Goal: Task Accomplishment & Management: Use online tool/utility

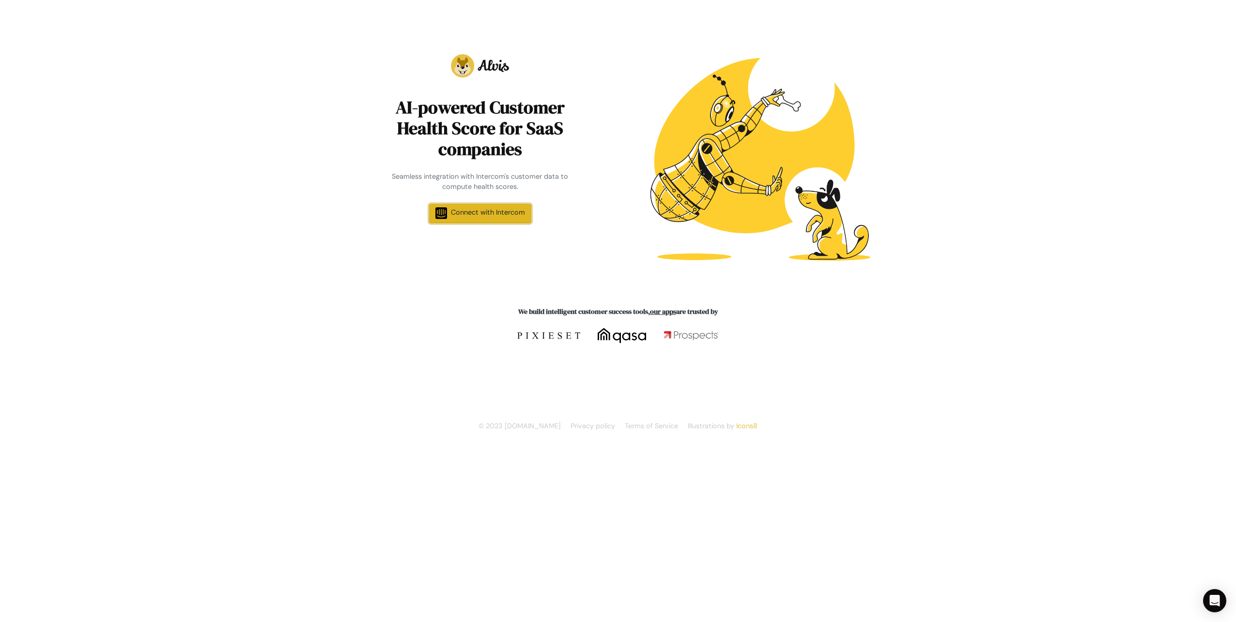
click at [501, 207] on link "Connect with Intercom" at bounding box center [480, 213] width 102 height 19
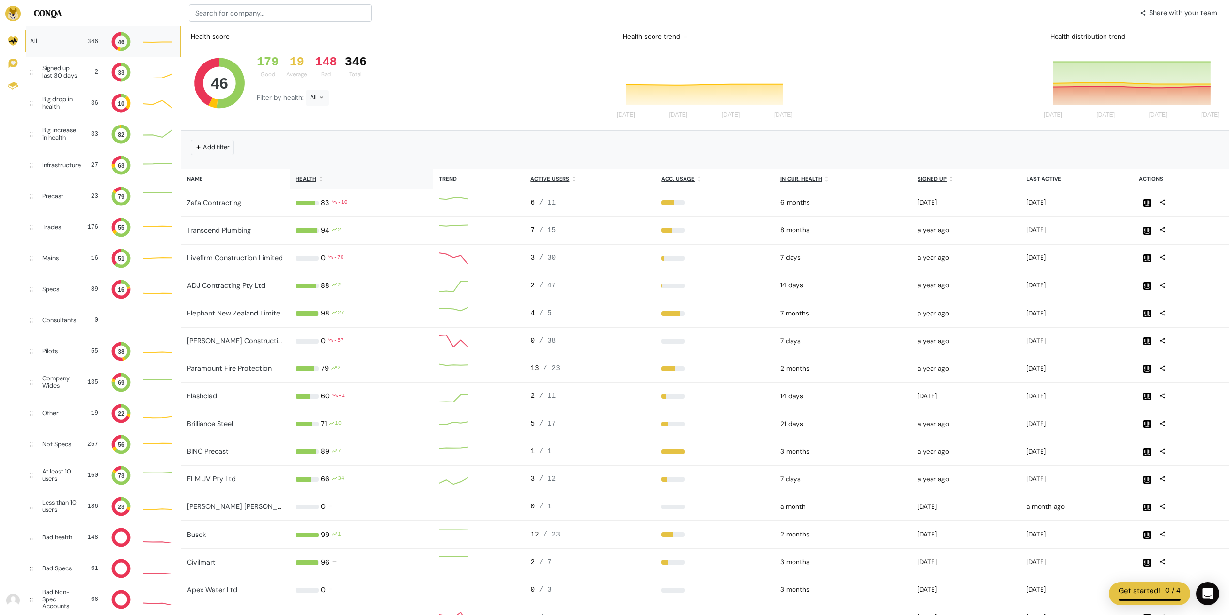
click at [313, 179] on u "Health" at bounding box center [305, 178] width 21 height 7
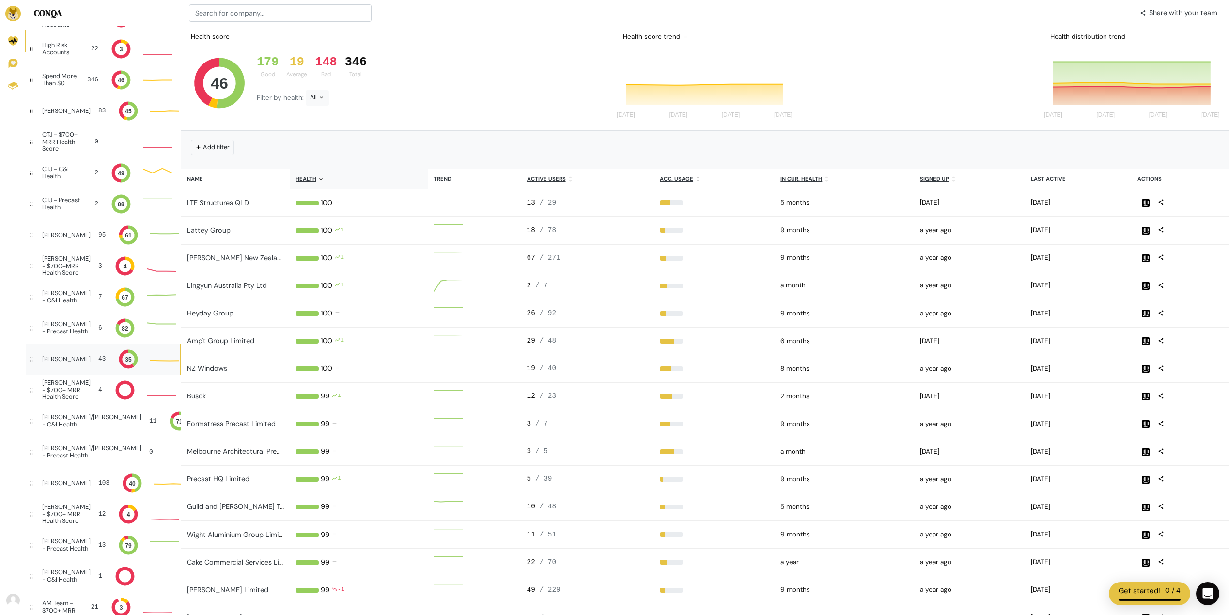
click at [68, 355] on div "[PERSON_NAME] 43 35" at bounding box center [103, 358] width 154 height 31
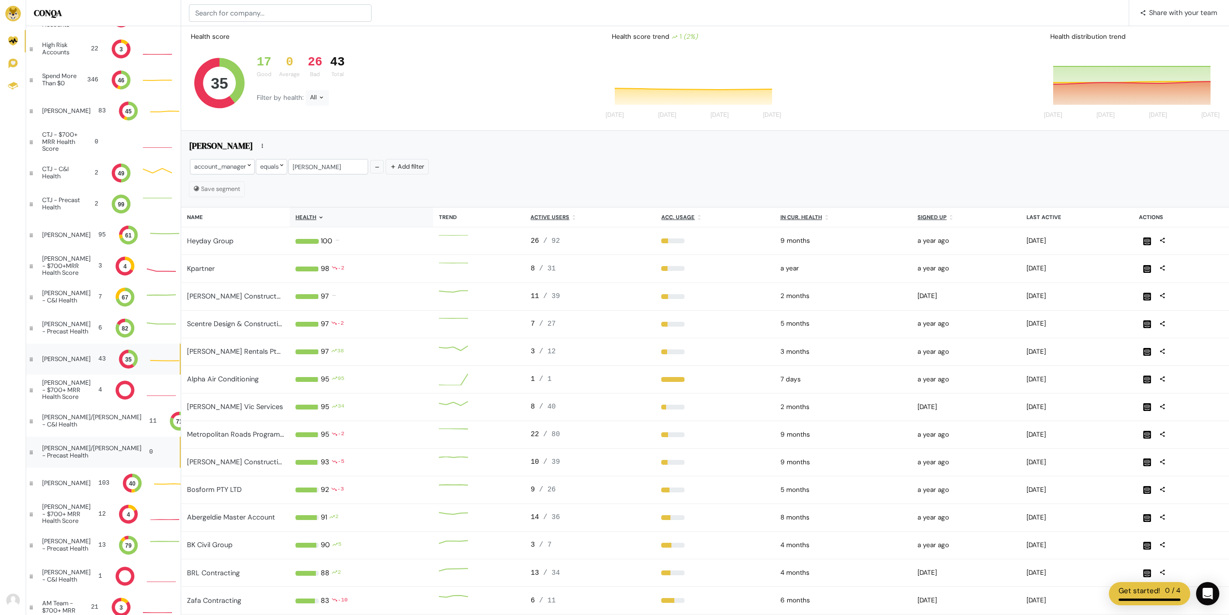
click at [72, 453] on div "[PERSON_NAME]/[PERSON_NAME] - Precast Health" at bounding box center [91, 452] width 99 height 14
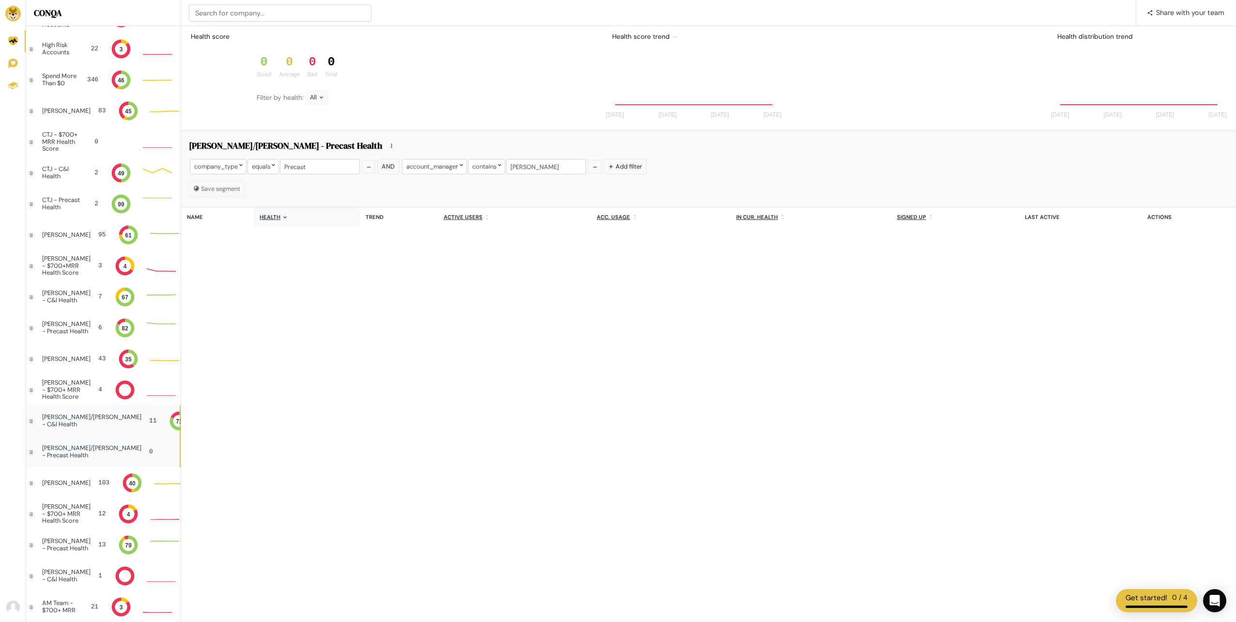
click at [65, 419] on div "[PERSON_NAME]/[PERSON_NAME] - C&I Health" at bounding box center [91, 421] width 99 height 14
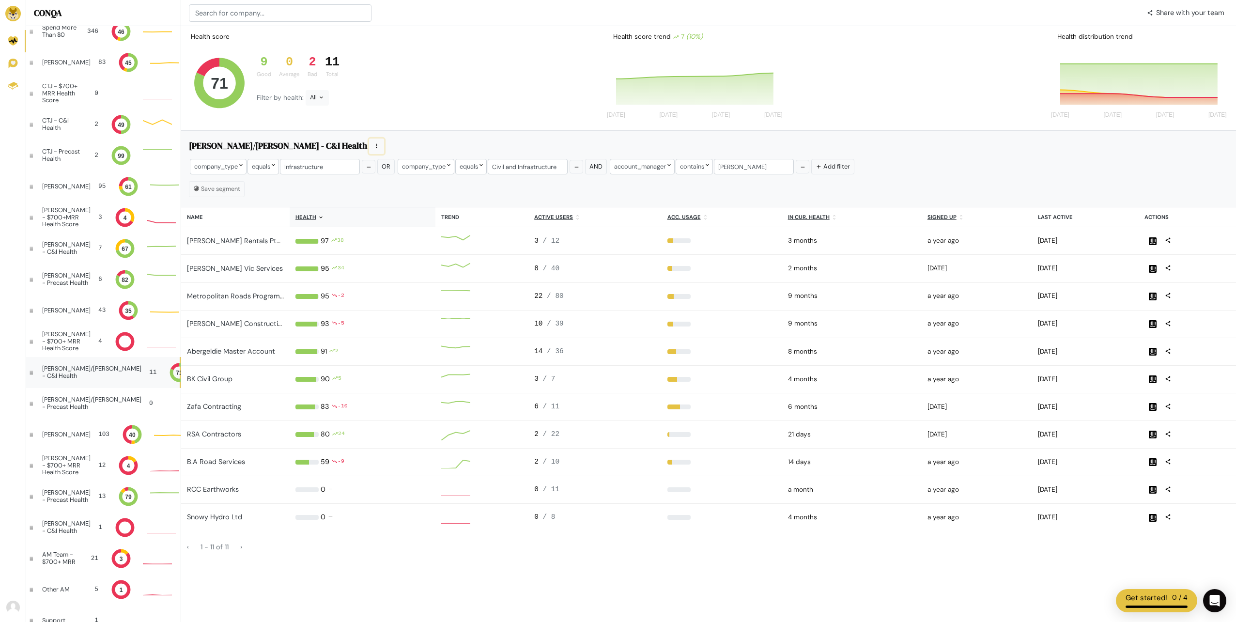
click at [373, 145] on icon at bounding box center [376, 146] width 6 height 6
click at [376, 146] on icon at bounding box center [376, 146] width 1 height 4
click at [61, 314] on div "[PERSON_NAME] 43 35 37" at bounding box center [103, 310] width 154 height 31
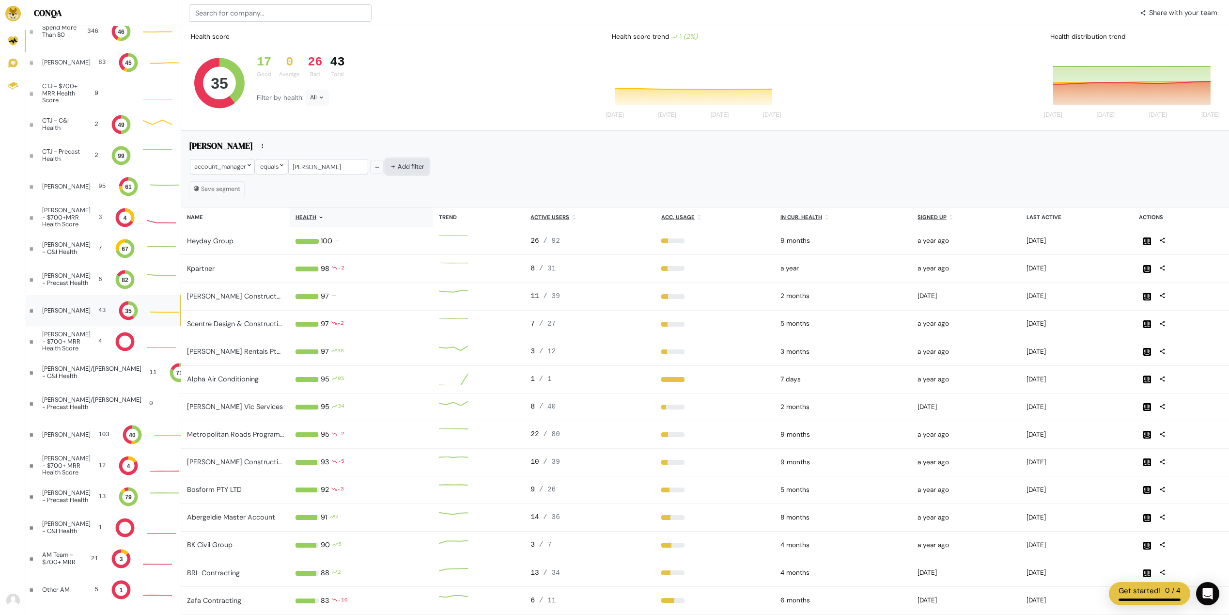
click at [399, 167] on button "Add filter" at bounding box center [407, 166] width 43 height 15
click at [430, 169] on div at bounding box center [435, 166] width 58 height 15
click at [421, 169] on div at bounding box center [435, 166] width 58 height 15
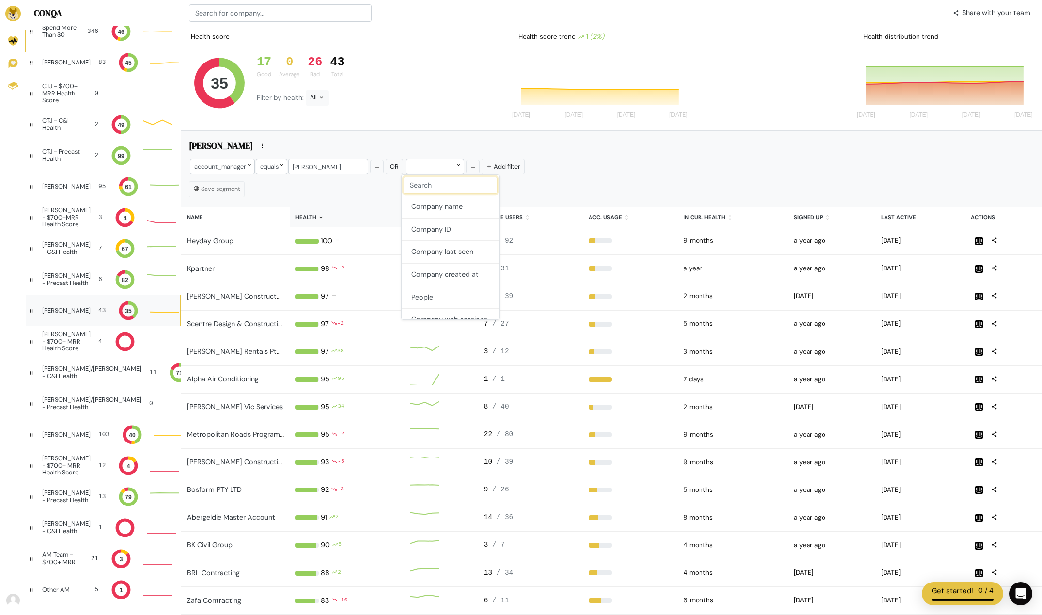
click at [433, 181] on input "text" at bounding box center [450, 185] width 94 height 17
type input "accoun"
click at [476, 208] on button "account_manager" at bounding box center [451, 207] width 98 height 22
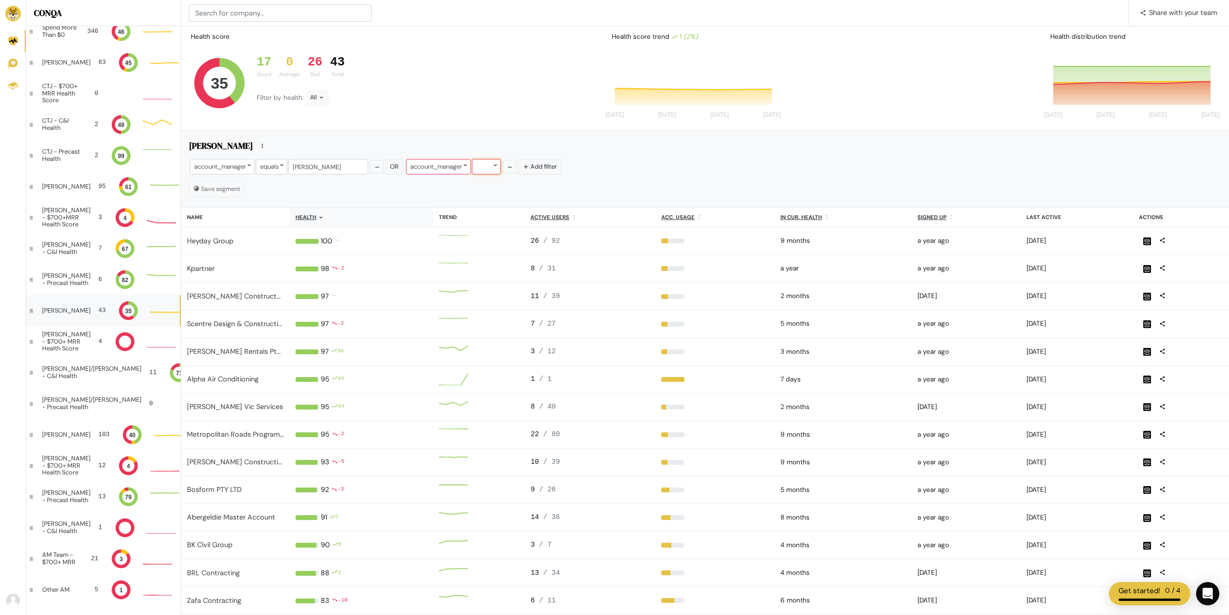
click at [496, 164] on div at bounding box center [486, 166] width 29 height 15
click at [501, 191] on button "equals" at bounding box center [505, 186] width 75 height 23
click at [517, 168] on input "text" at bounding box center [544, 166] width 80 height 15
type input "[PERSON_NAME]"
click at [622, 168] on button "Add filter" at bounding box center [623, 166] width 43 height 15
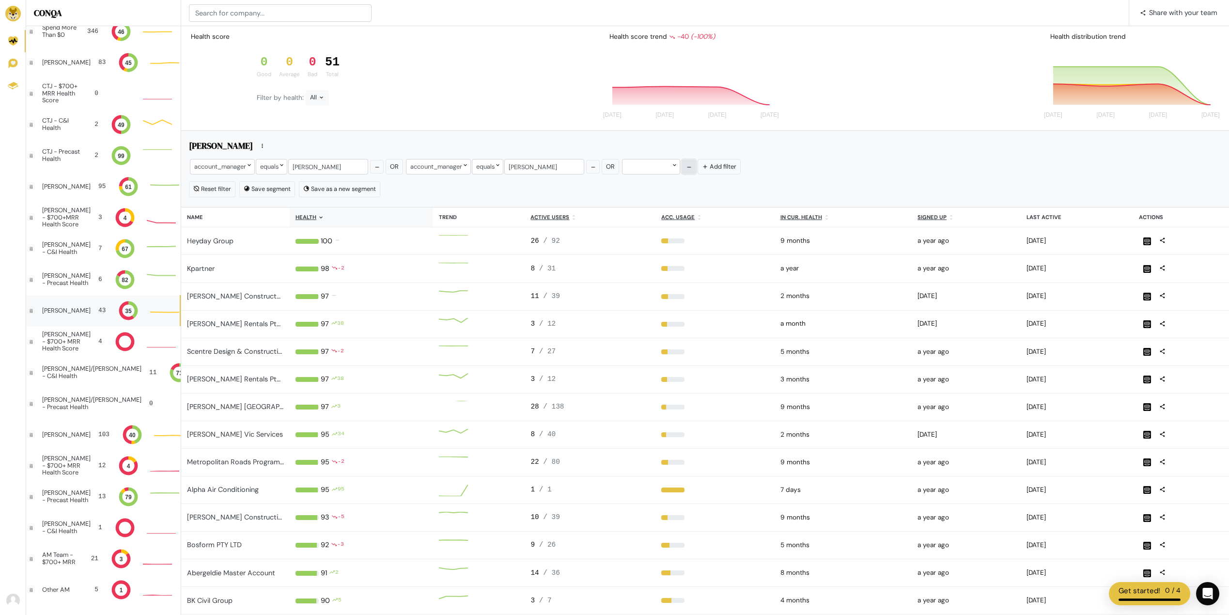
click at [686, 166] on icon "button" at bounding box center [689, 167] width 6 height 6
click at [693, 171] on div "account_manager equals [PERSON_NAME] Or account_manager equals [PERSON_NAME] Ad…" at bounding box center [705, 167] width 1032 height 19
click at [726, 175] on div "account_manager equals [PERSON_NAME] Or account_manager equals [PERSON_NAME] Ad…" at bounding box center [705, 167] width 1032 height 19
click at [270, 190] on button "Save segment" at bounding box center [267, 188] width 56 height 15
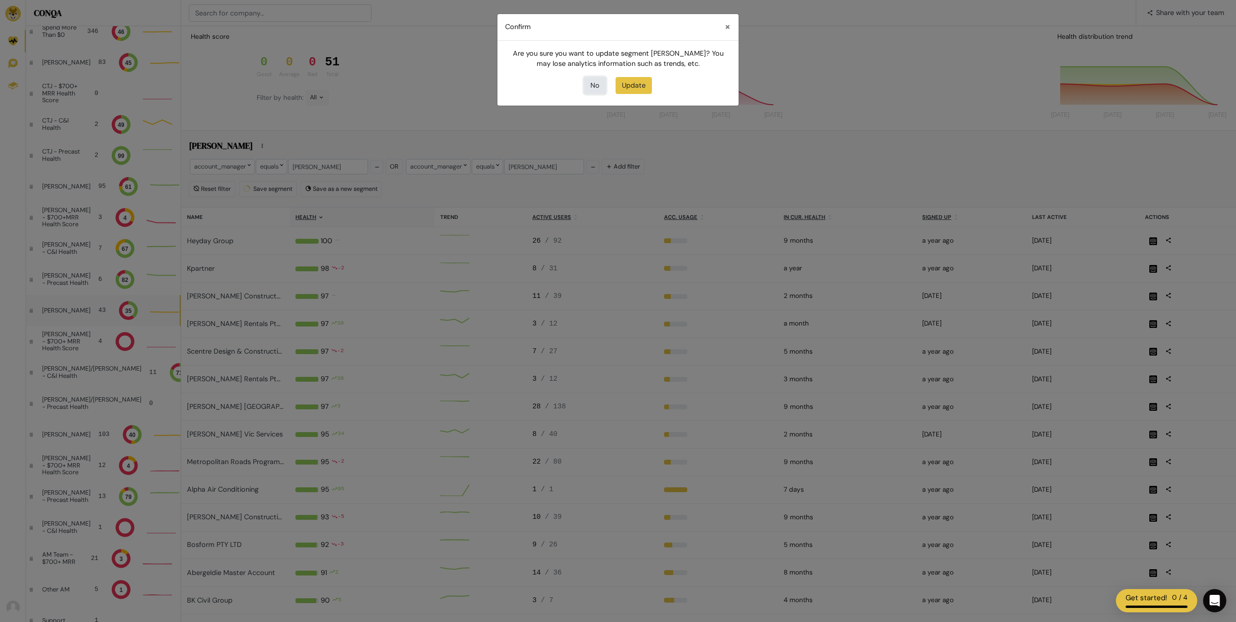
click at [591, 82] on button "No" at bounding box center [595, 85] width 22 height 17
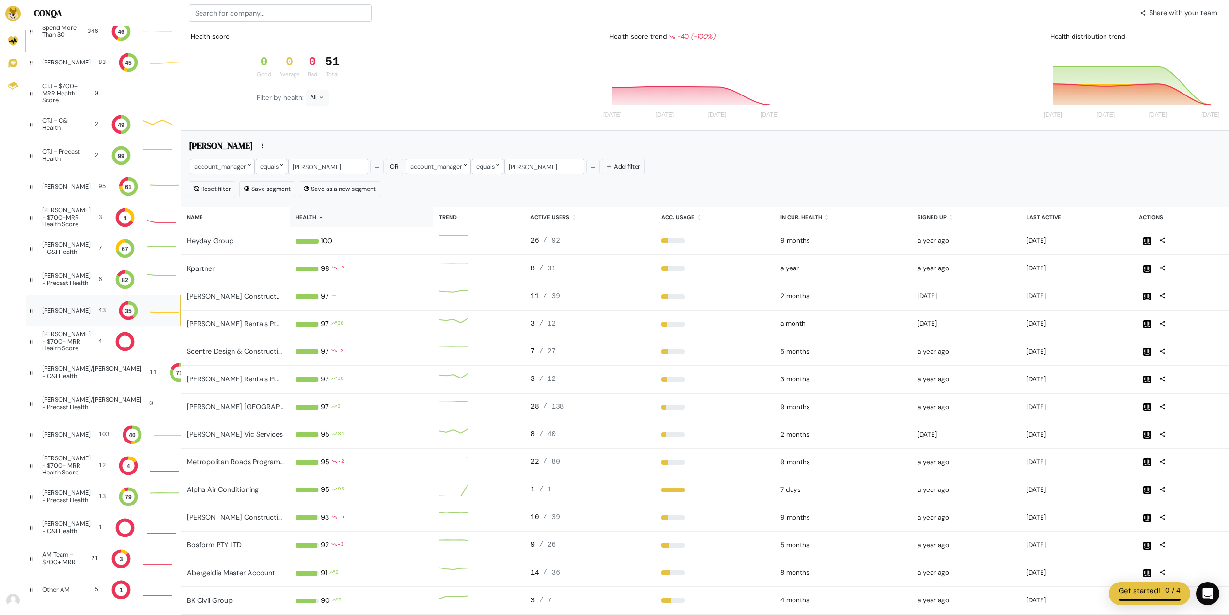
click at [296, 219] on u "Health" at bounding box center [305, 217] width 21 height 7
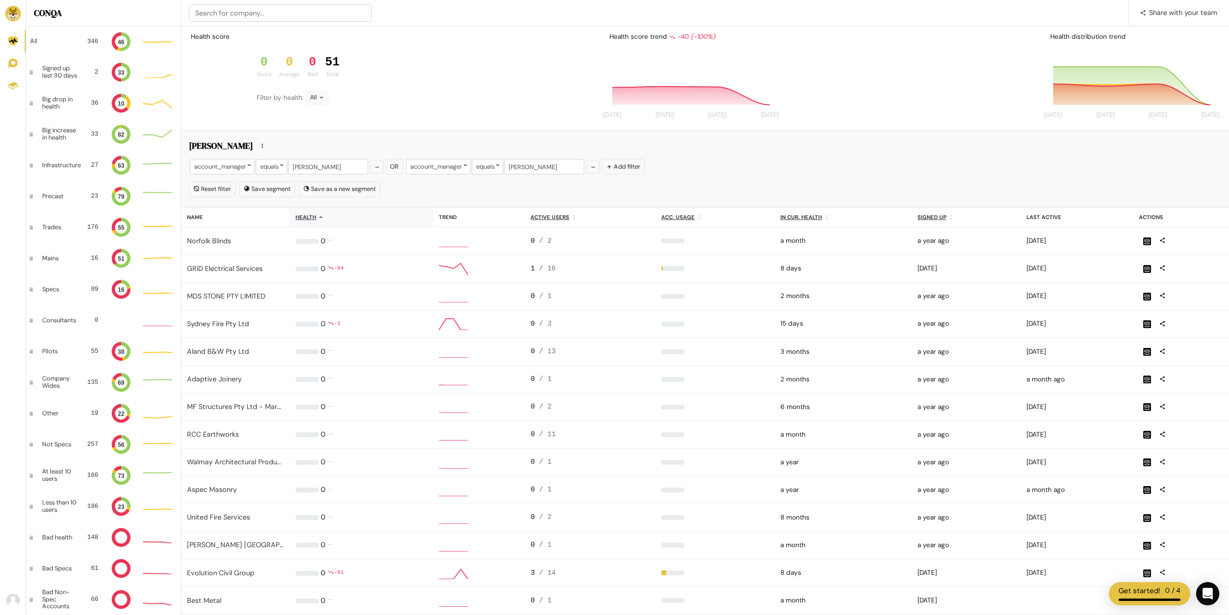
click at [1017, 154] on div "[PERSON_NAME]" at bounding box center [705, 146] width 1032 height 15
